Goal: Task Accomplishment & Management: Use online tool/utility

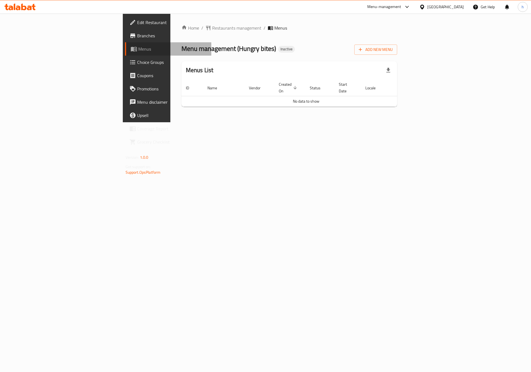
click at [125, 44] on link "Menus" at bounding box center [168, 48] width 87 height 13
click at [393, 52] on span "Add New Menu" at bounding box center [376, 49] width 34 height 7
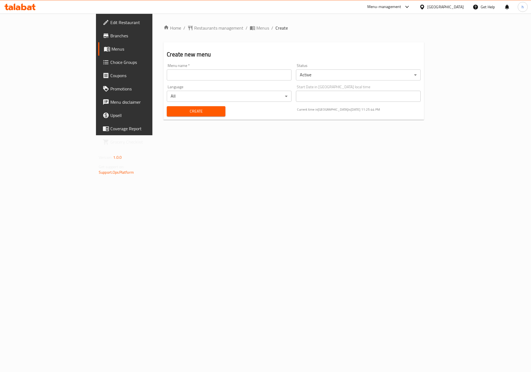
click at [237, 76] on input "text" at bounding box center [229, 74] width 125 height 11
click at [173, 77] on input "text" at bounding box center [229, 74] width 125 height 11
type input "9"
type input "[DATE]"
click at [179, 112] on span "Create" at bounding box center [196, 111] width 50 height 7
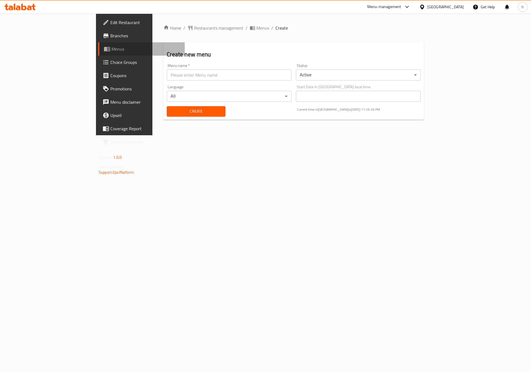
click at [98, 53] on link "Menus" at bounding box center [141, 48] width 87 height 13
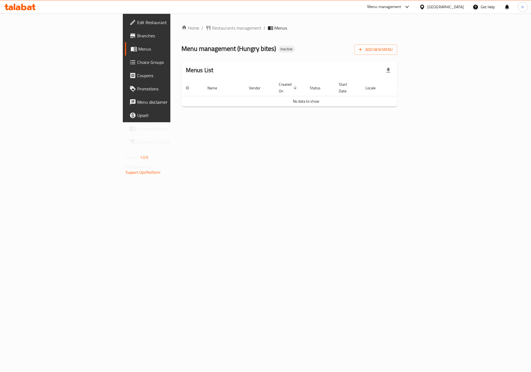
click at [125, 53] on link "Menus" at bounding box center [168, 48] width 87 height 13
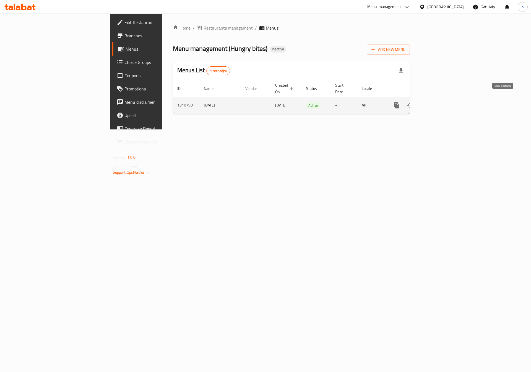
click at [440, 102] on icon "enhanced table" at bounding box center [437, 105] width 7 height 7
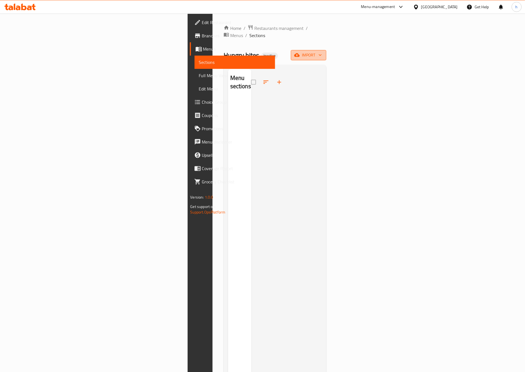
click at [322, 52] on span "import" at bounding box center [308, 55] width 27 height 7
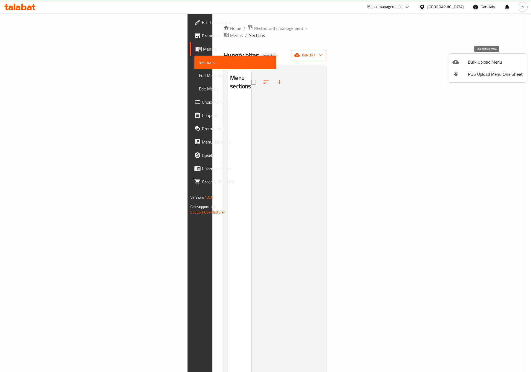
click at [482, 63] on span "Bulk Upload Menu" at bounding box center [495, 62] width 55 height 7
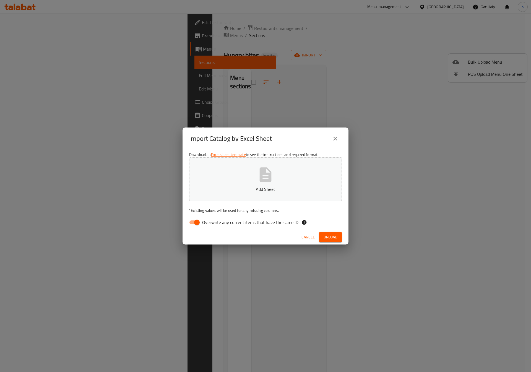
click at [192, 224] on input "Overwrite any current items that have the same ID." at bounding box center [197, 222] width 32 height 11
checkbox input "false"
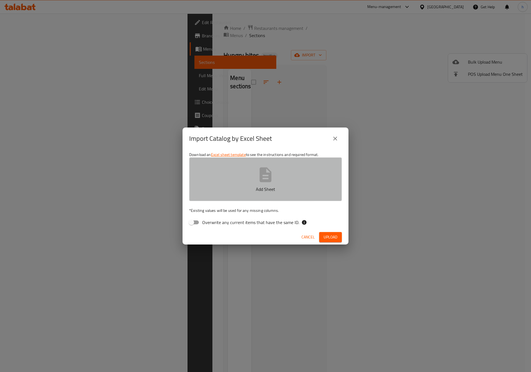
click at [277, 181] on button "Add Sheet" at bounding box center [265, 179] width 153 height 44
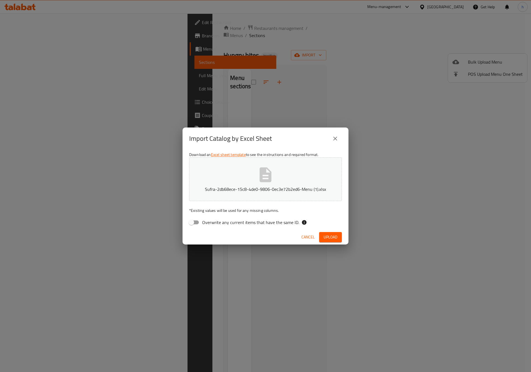
click at [327, 240] on span "Upload" at bounding box center [331, 237] width 14 height 7
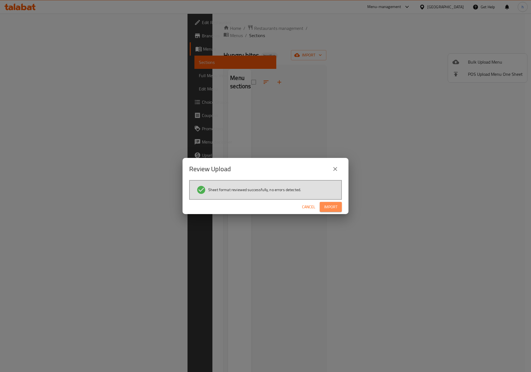
click at [331, 212] on button "Import" at bounding box center [331, 207] width 22 height 10
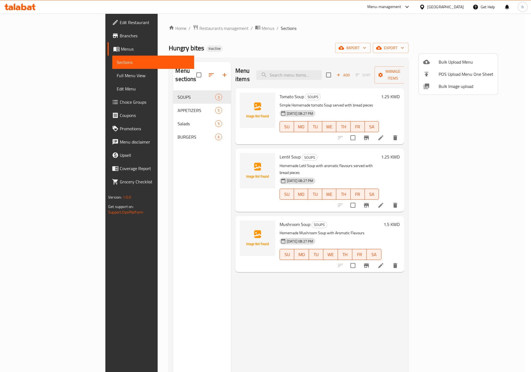
click at [30, 75] on div at bounding box center [265, 186] width 531 height 372
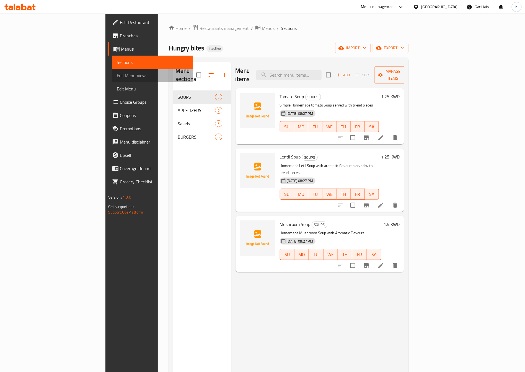
click at [117, 75] on span "Full Menu View" at bounding box center [153, 75] width 72 height 7
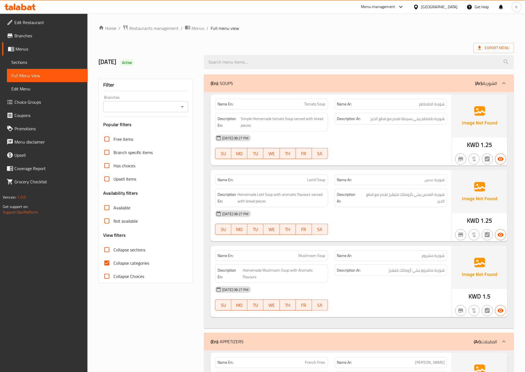
click at [110, 261] on input "Collapse categories" at bounding box center [106, 262] width 13 height 13
checkbox input "false"
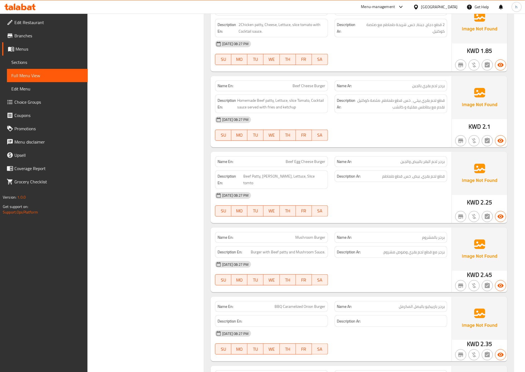
scroll to position [1159, 0]
click at [43, 19] on span "Edit Restaurant" at bounding box center [48, 22] width 69 height 7
